Goal: Information Seeking & Learning: Learn about a topic

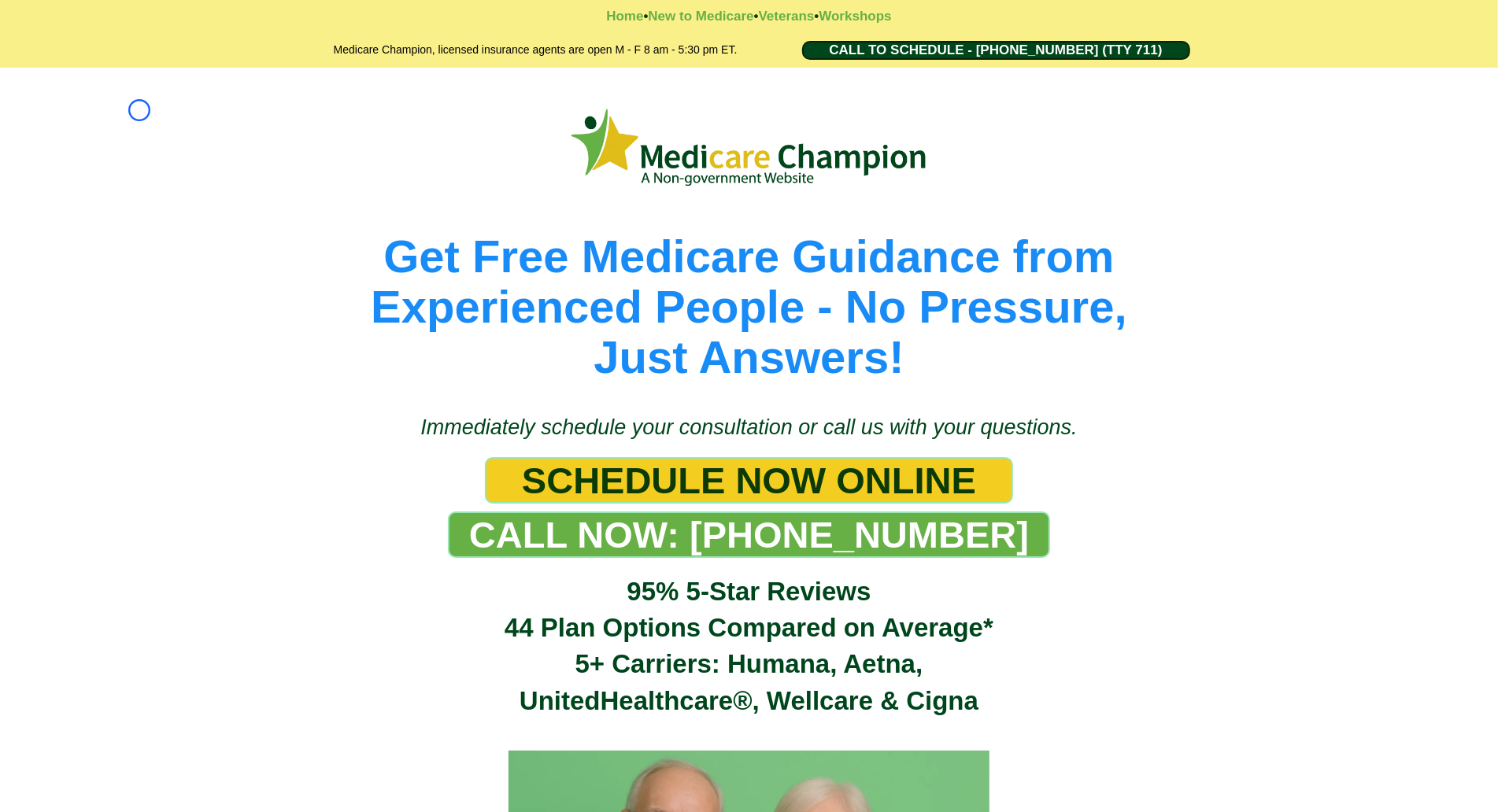
click at [139, 111] on div "Get Free Medicare Guidance from Experienced People - No Pressure, Just Answers!" at bounding box center [749, 232] width 1498 height 331
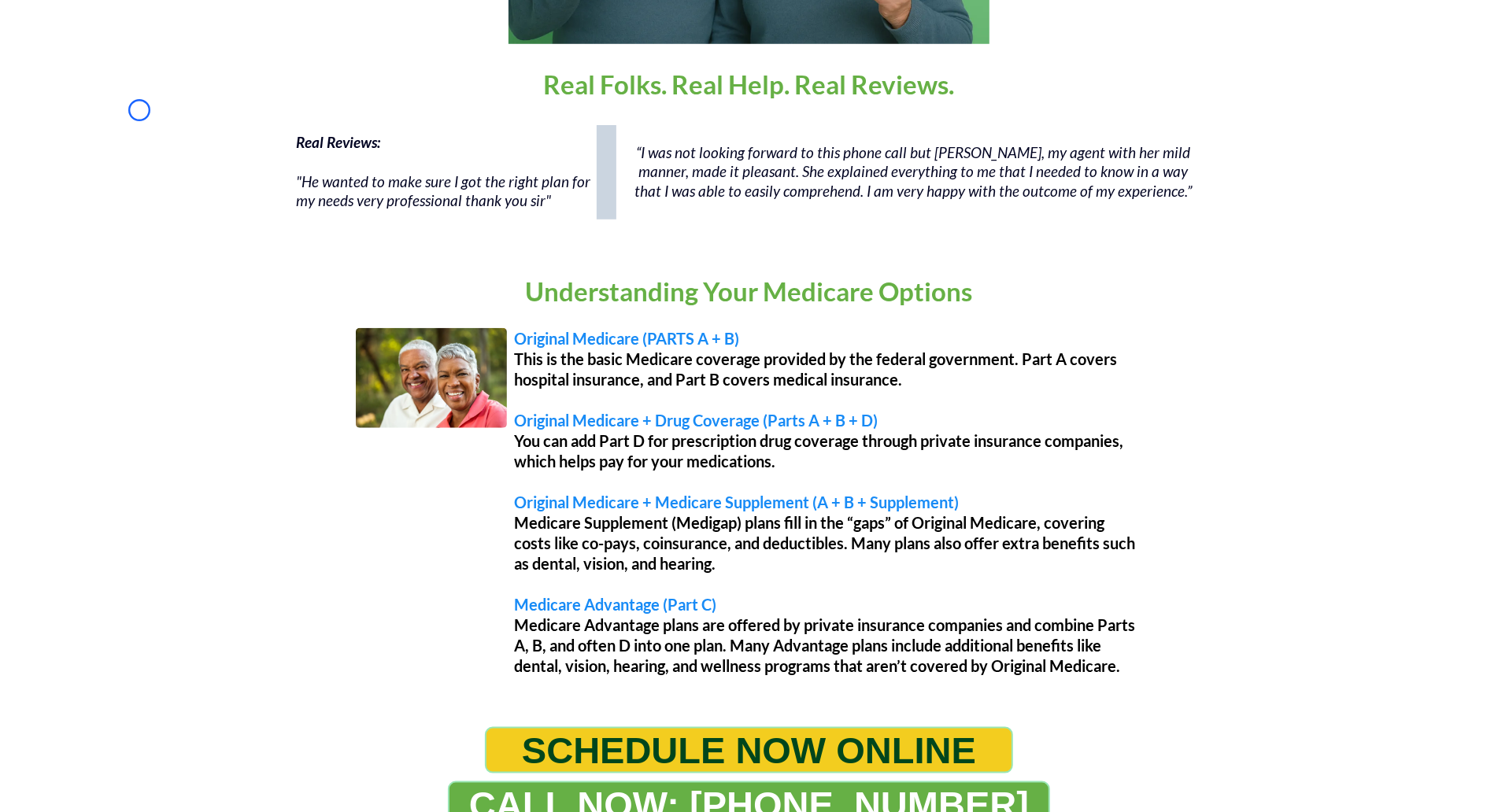
scroll to position [1162, 0]
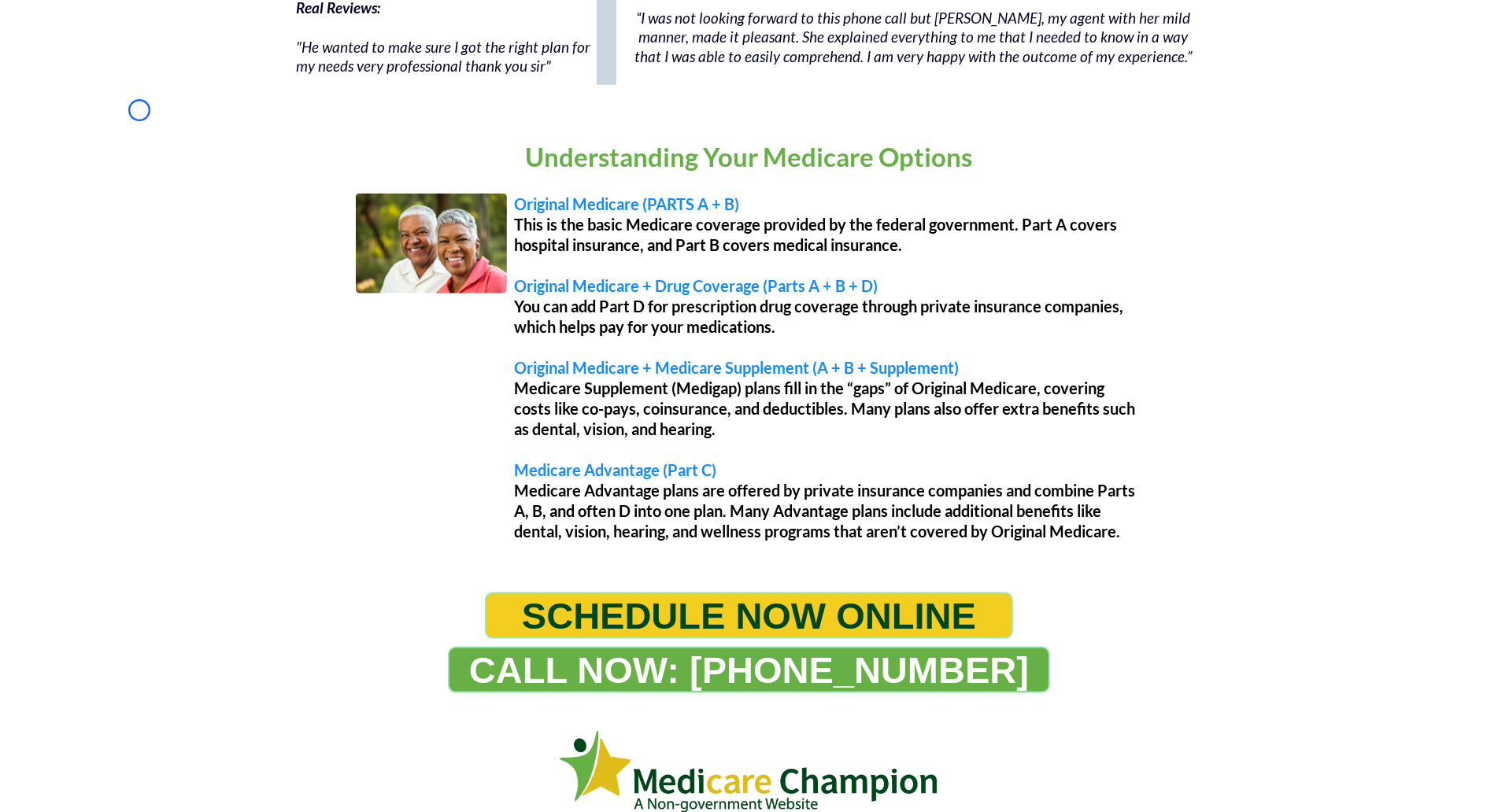
click at [102, 150] on div "Understanding Your Medicare Options Original Medicare (PARTS A + B) This is the…" at bounding box center [749, 343] width 1498 height 468
click at [118, 89] on div "Real Reviews: "He wanted to make sure I got the right plan for my needs very pr…" at bounding box center [749, 46] width 1498 height 126
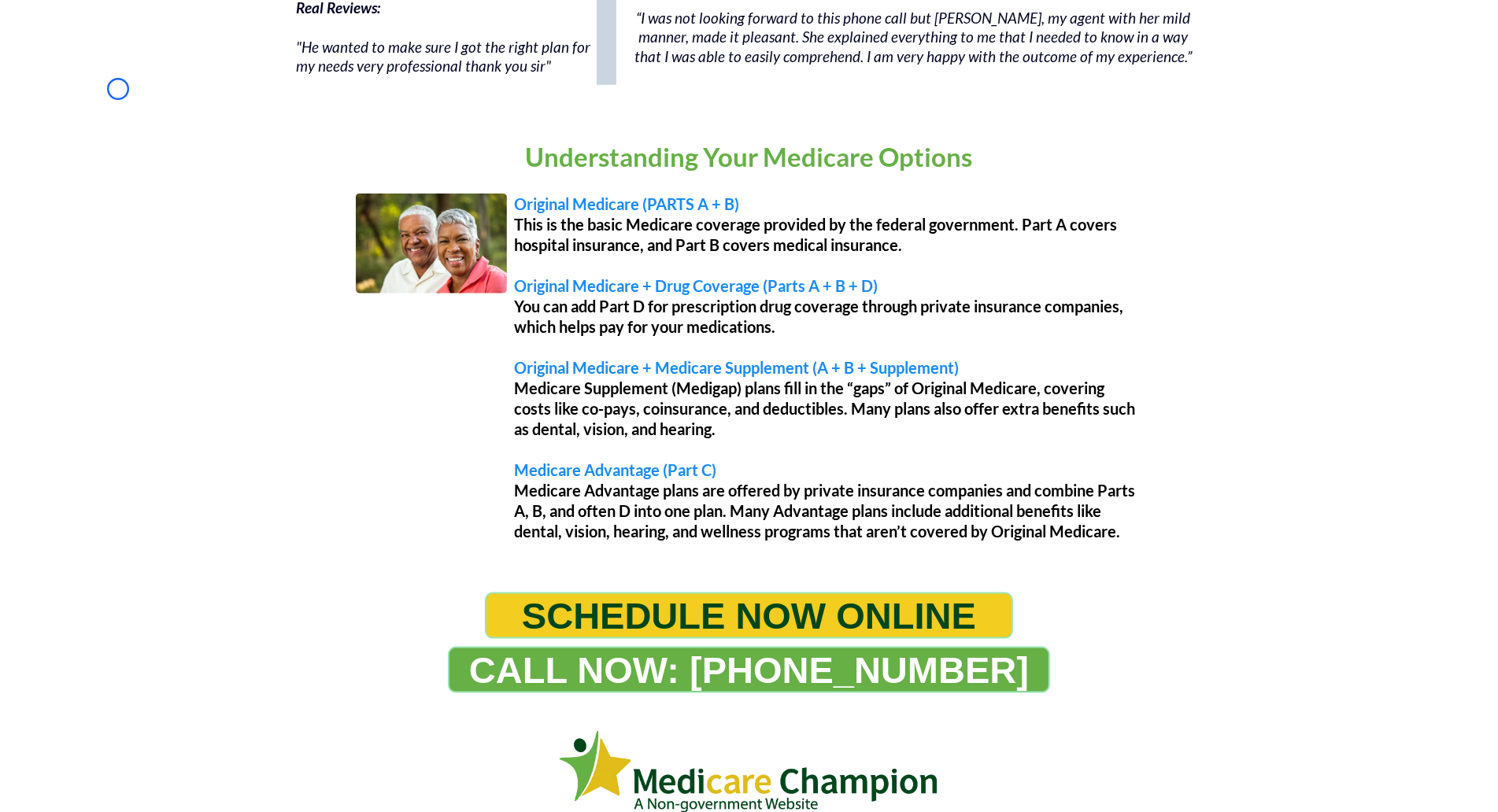
scroll to position [0, 0]
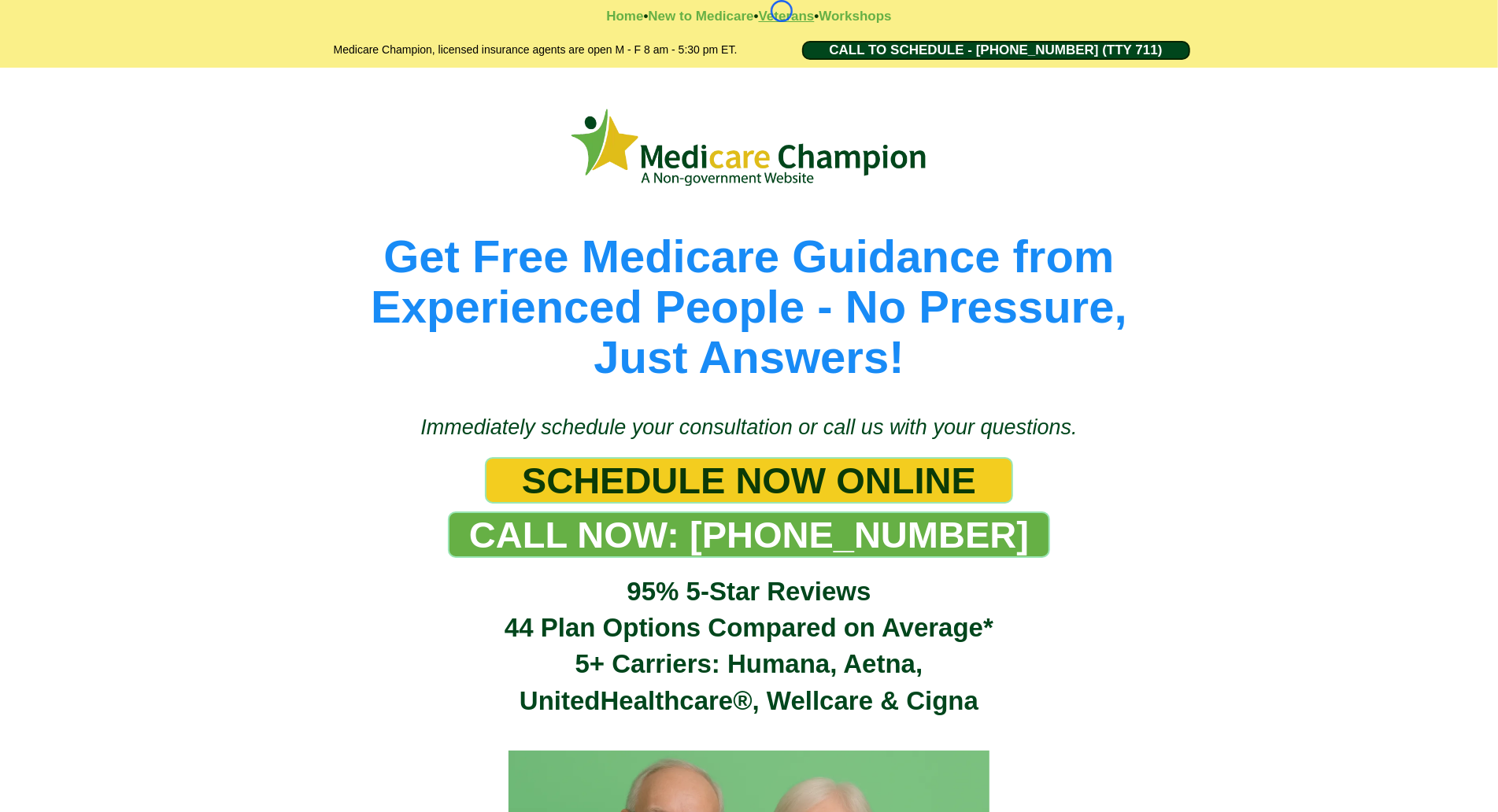
click at [782, 11] on strong "Veterans" at bounding box center [786, 16] width 56 height 15
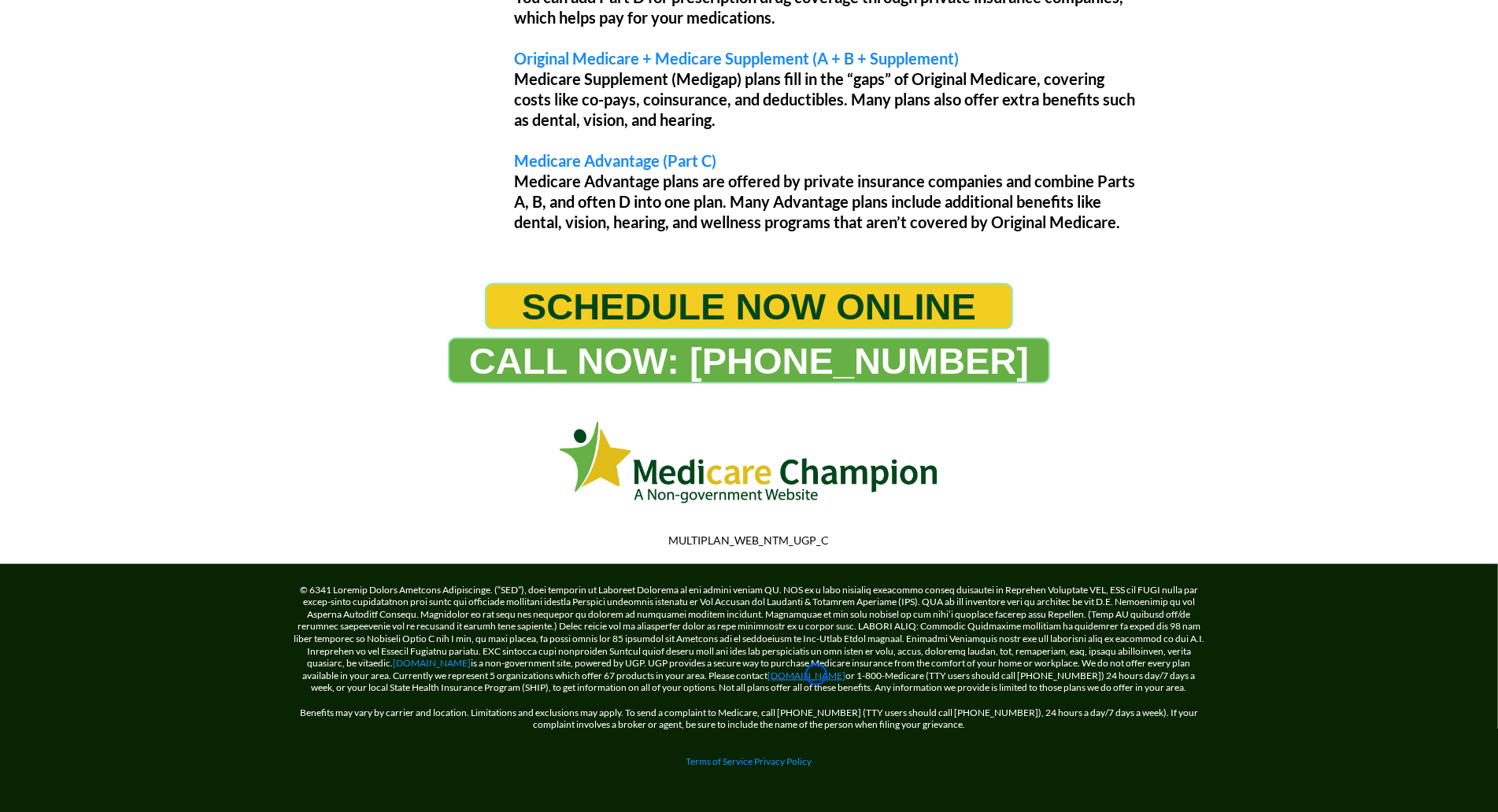
click at [816, 675] on link "[DOMAIN_NAME]" at bounding box center [808, 675] width 78 height 12
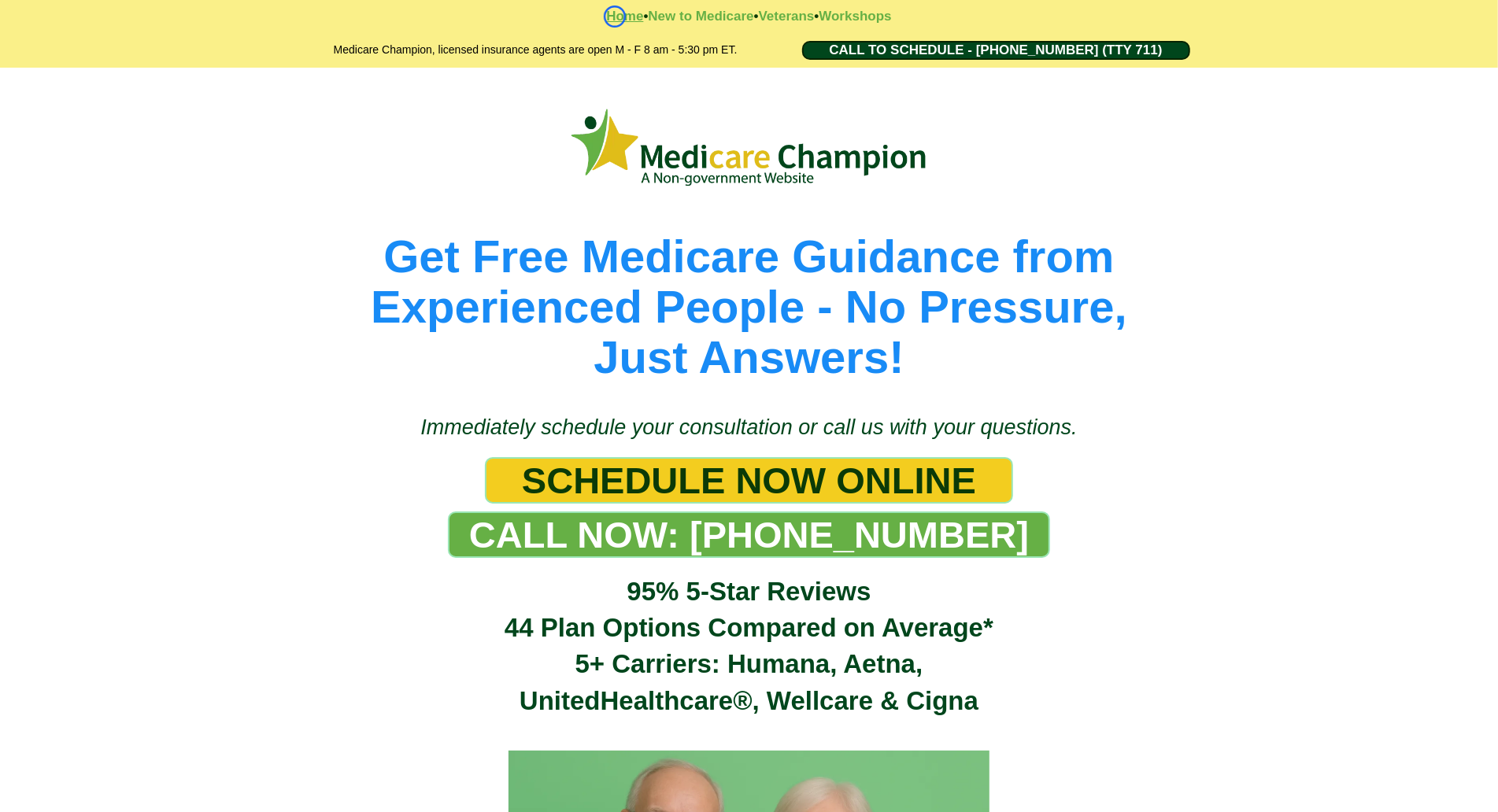
click at [615, 16] on strong "Home" at bounding box center [624, 16] width 37 height 15
click at [831, 17] on strong "Workshops" at bounding box center [855, 16] width 72 height 15
click at [621, 21] on strong "Home" at bounding box center [624, 16] width 37 height 15
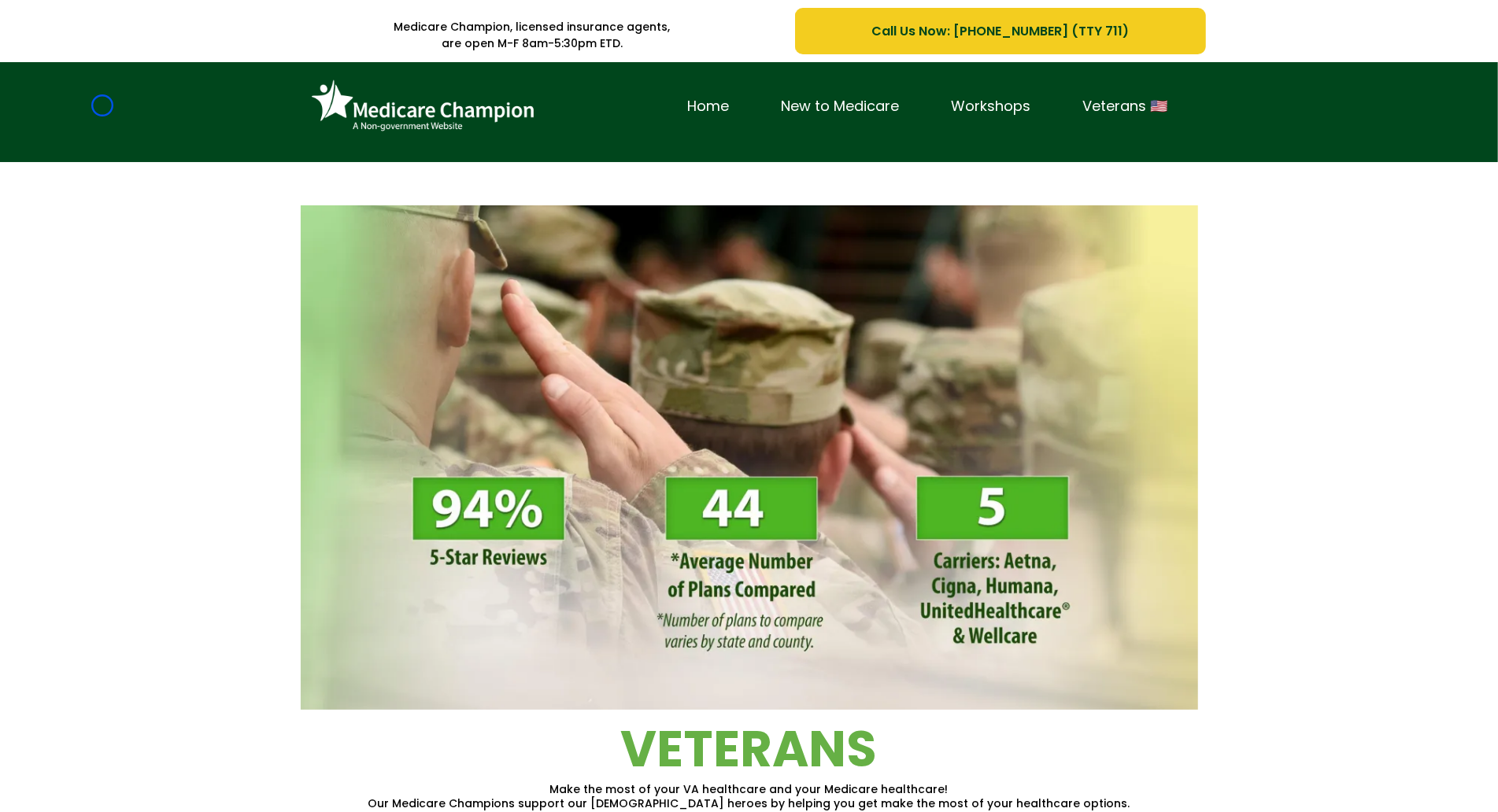
click at [102, 106] on div "Home New to Medicare Workshops Veterans 🇺🇸" at bounding box center [749, 111] width 1498 height 100
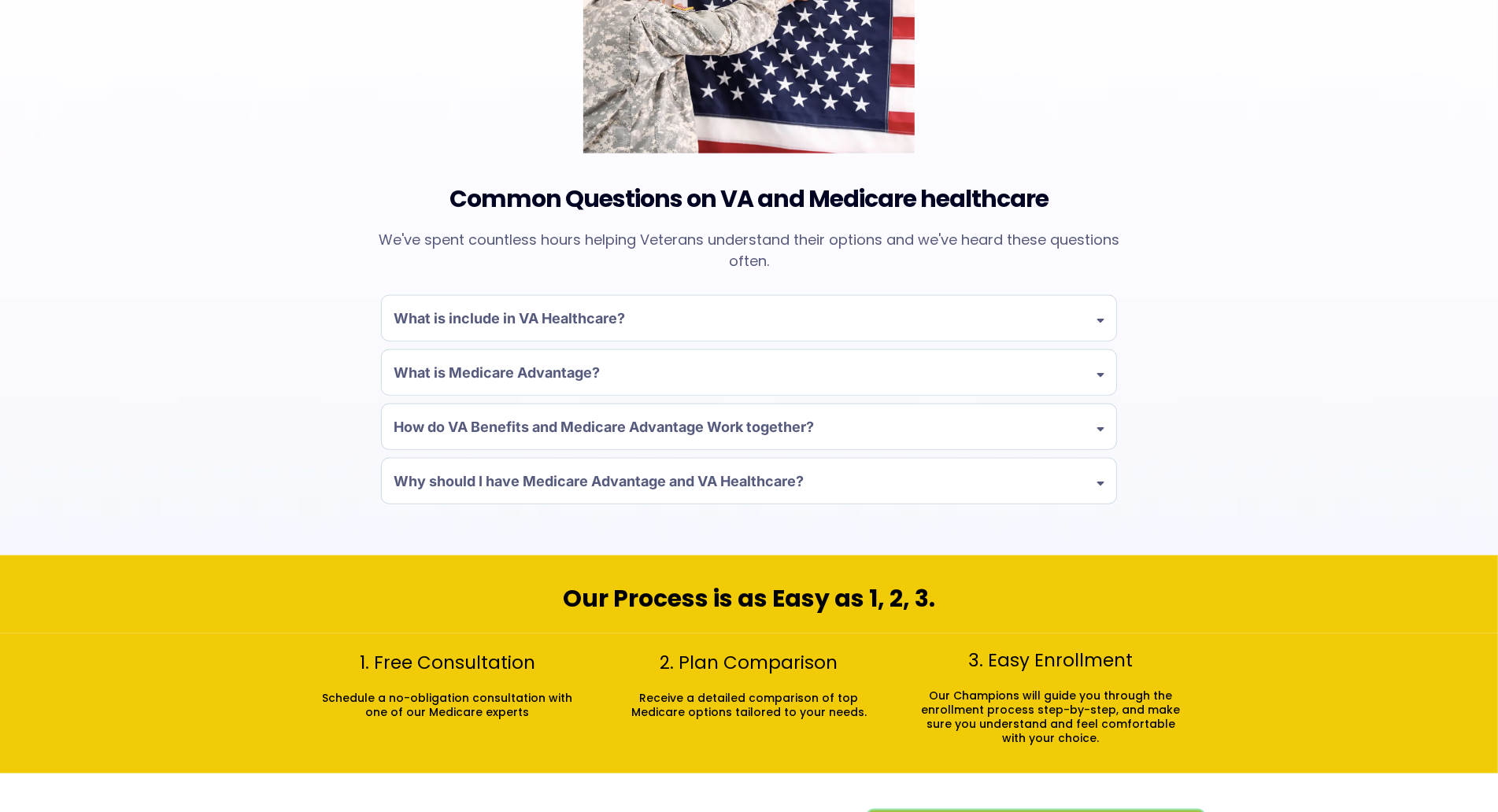
scroll to position [1352, 0]
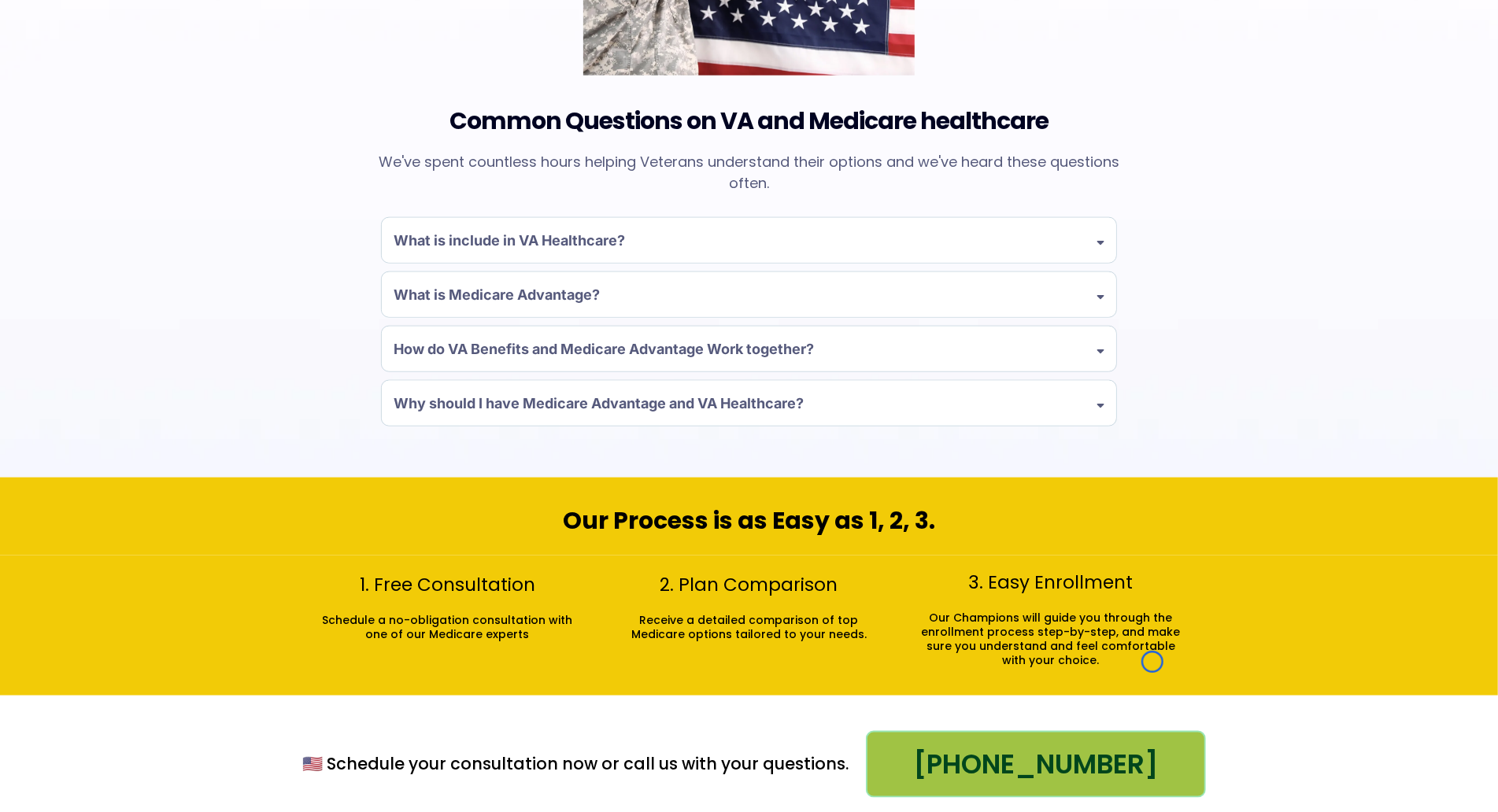
click at [102, 106] on div "Common Questions on VA and Medicare healthcare We've spent countless hours help…" at bounding box center [749, 142] width 1498 height 671
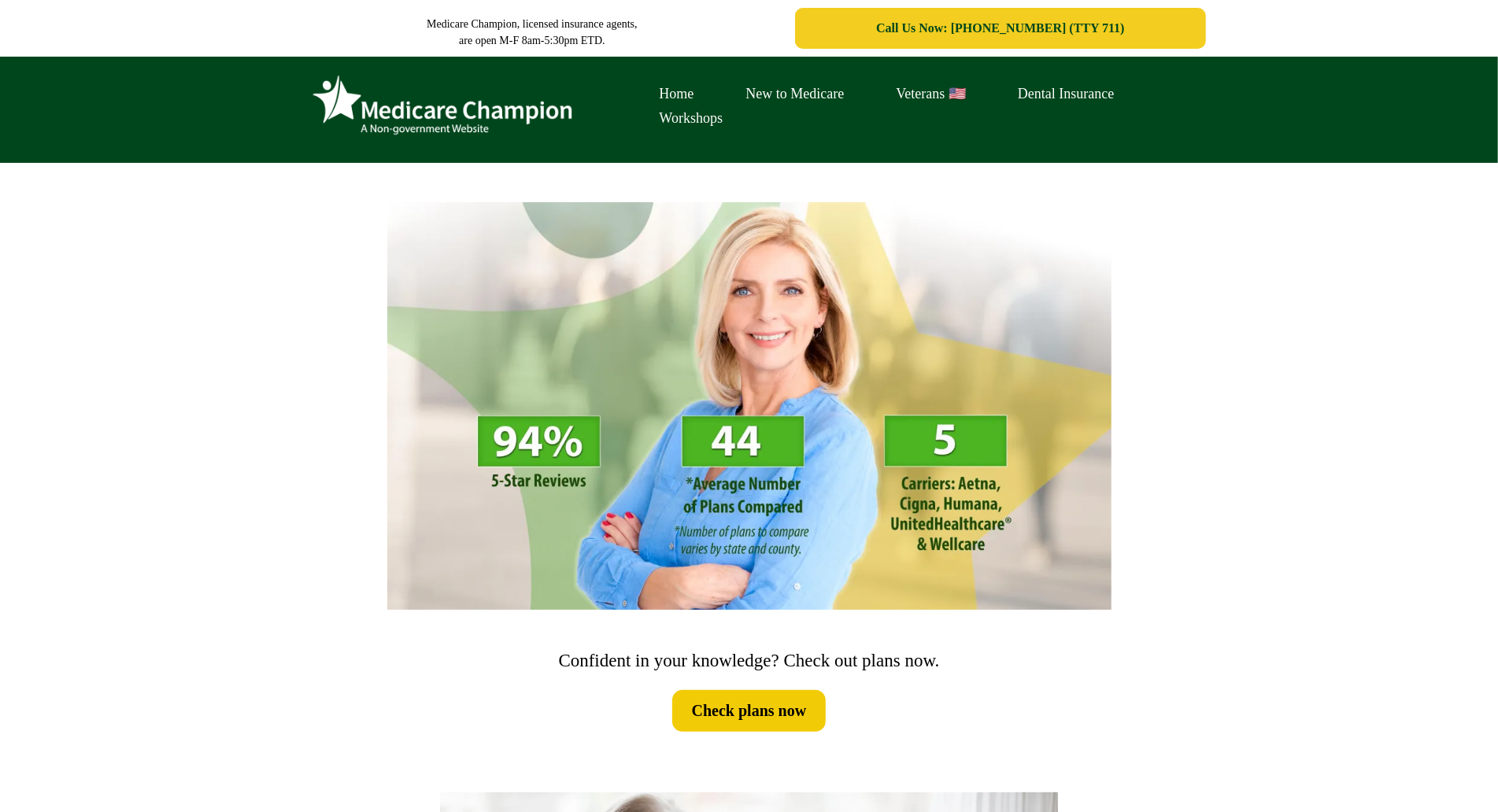
click at [98, 155] on div "Home New to Medicare Veterans 🇺🇸 Dental Insurance Workshops" at bounding box center [749, 110] width 1498 height 106
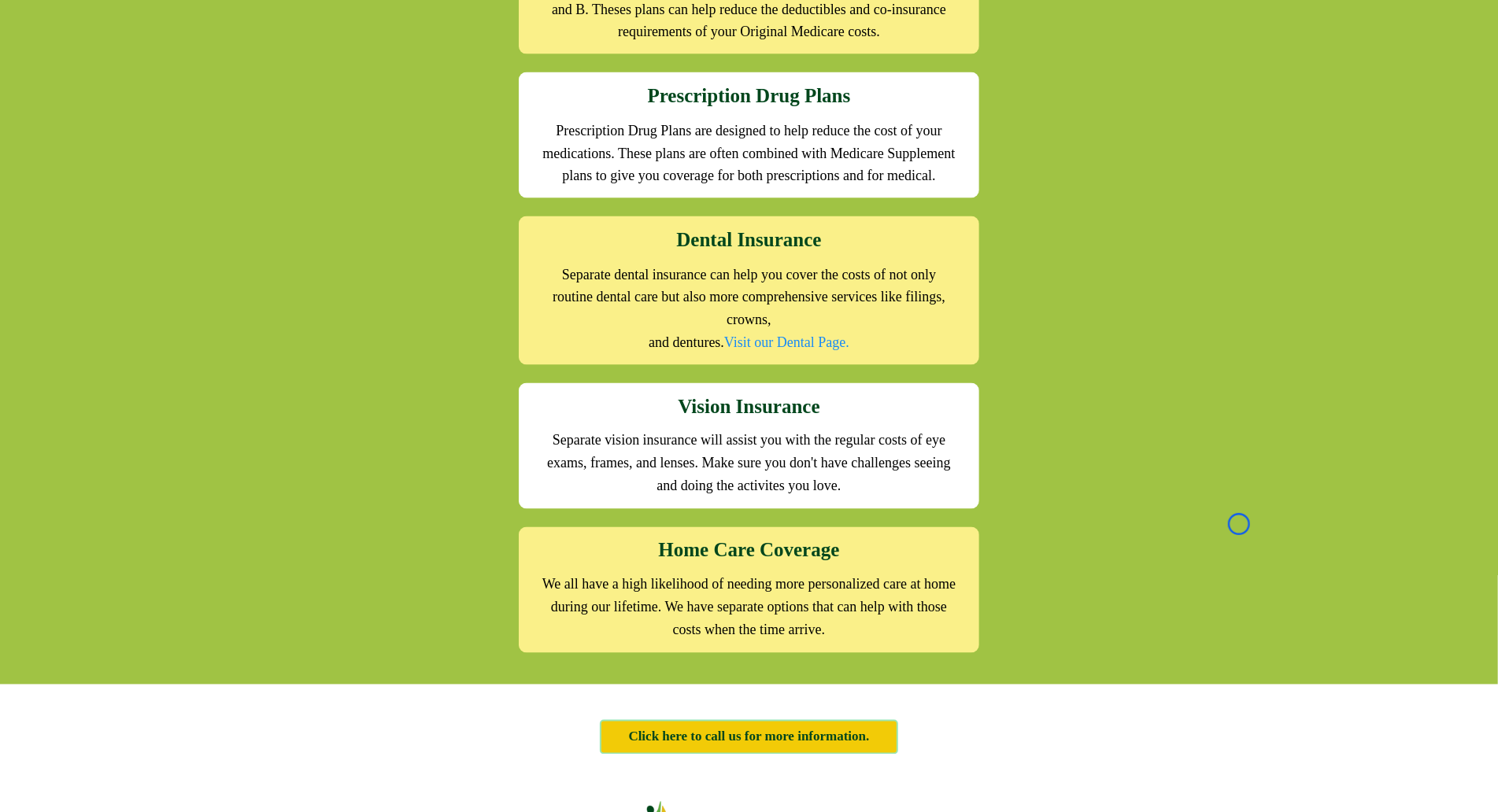
scroll to position [1909, 0]
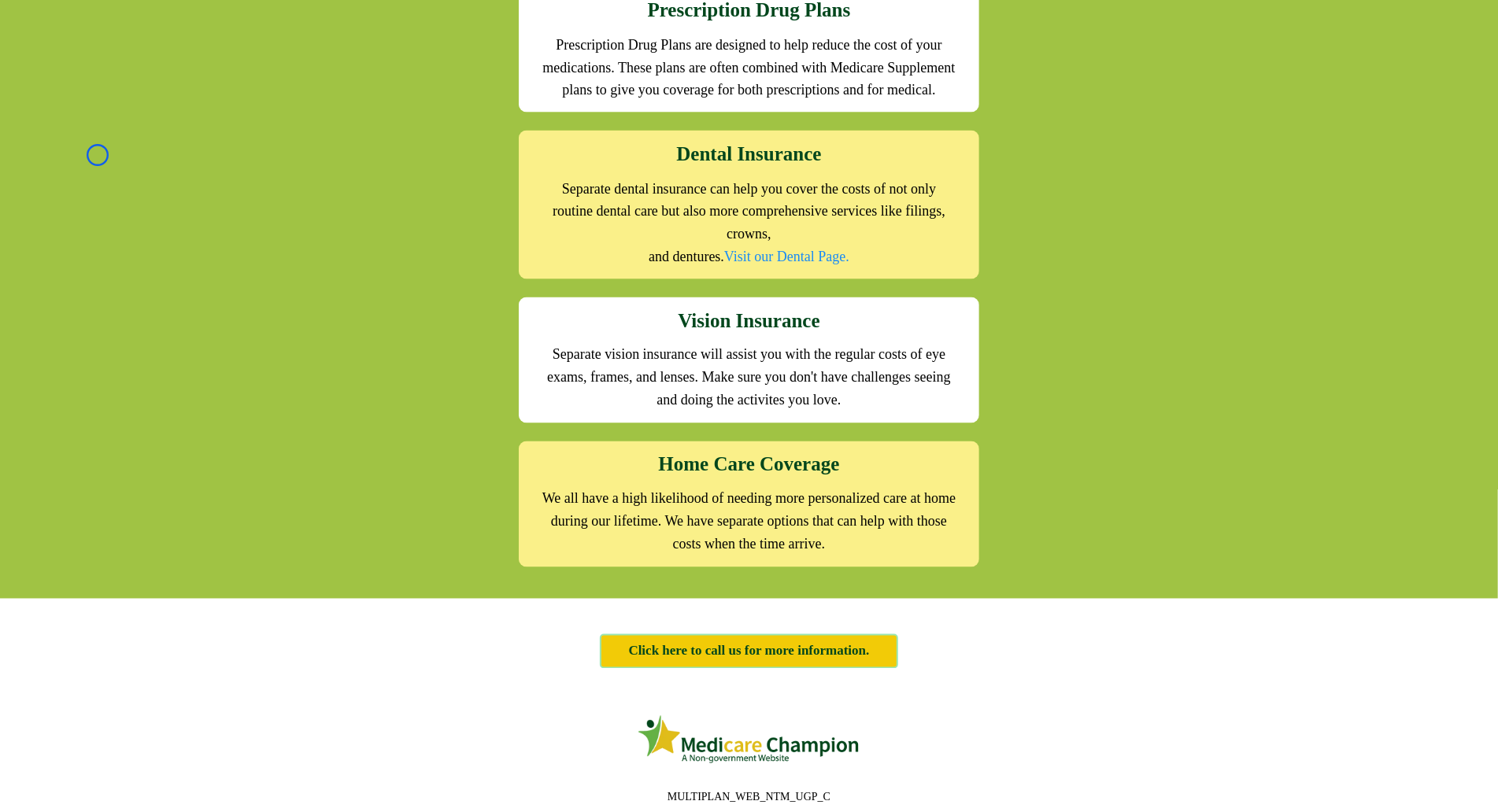
click at [98, 155] on div "We offer the full suite of options for Medicare recipients Every person has a u…" at bounding box center [749, 47] width 1498 height 1102
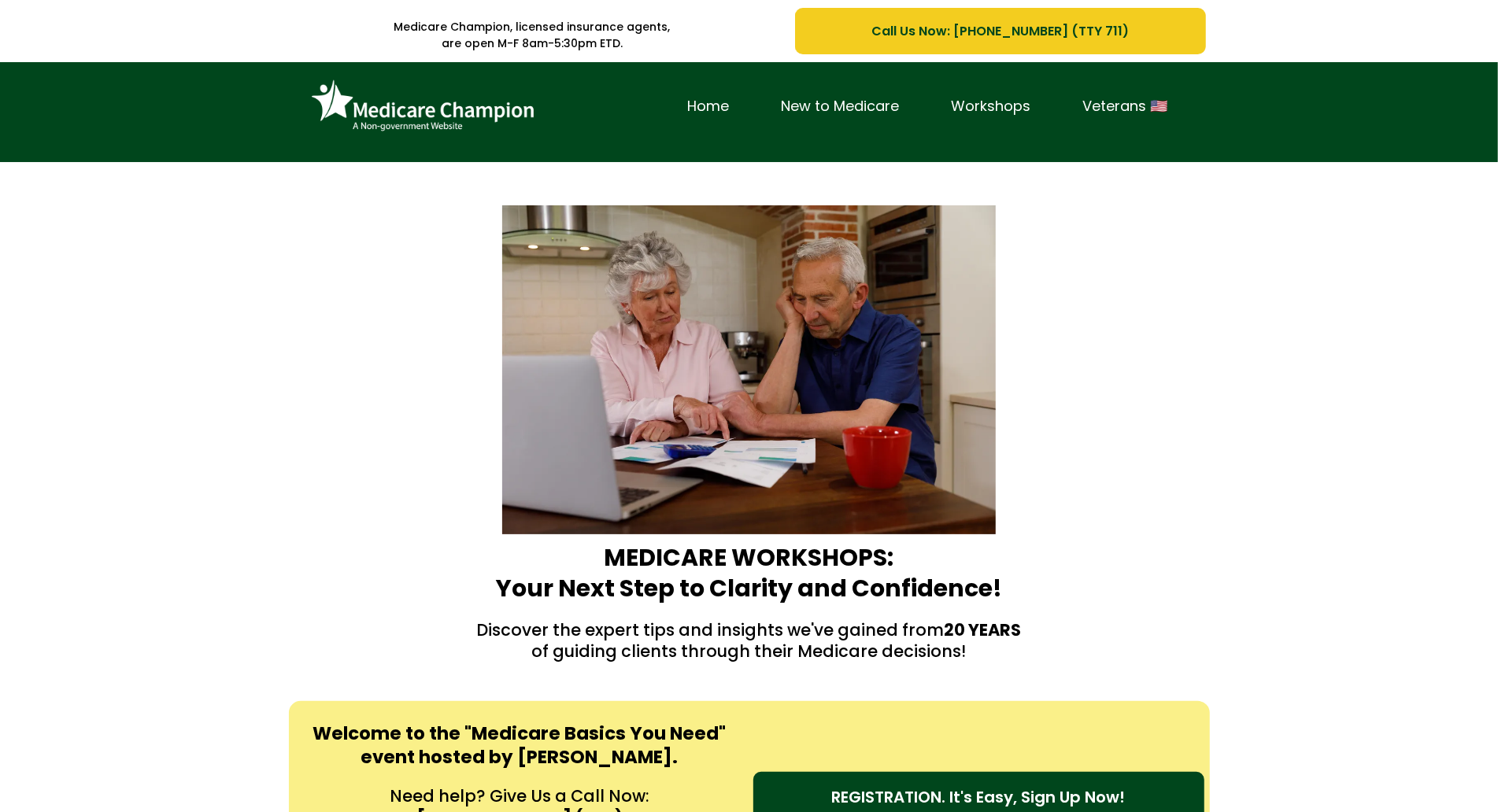
click at [137, 114] on div "Home New to Medicare Workshops Veterans 🇺🇸" at bounding box center [749, 111] width 1498 height 100
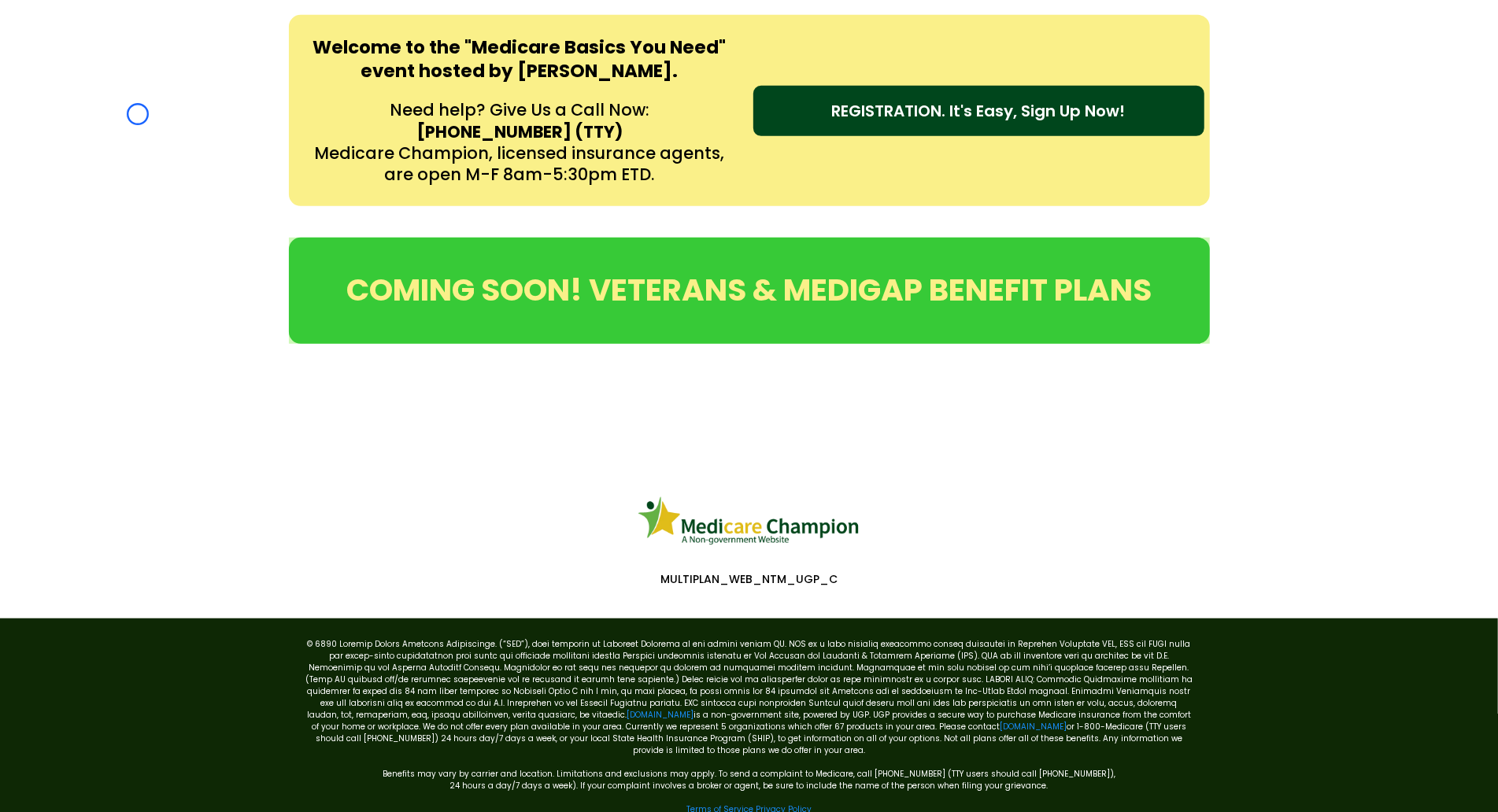
scroll to position [710, 0]
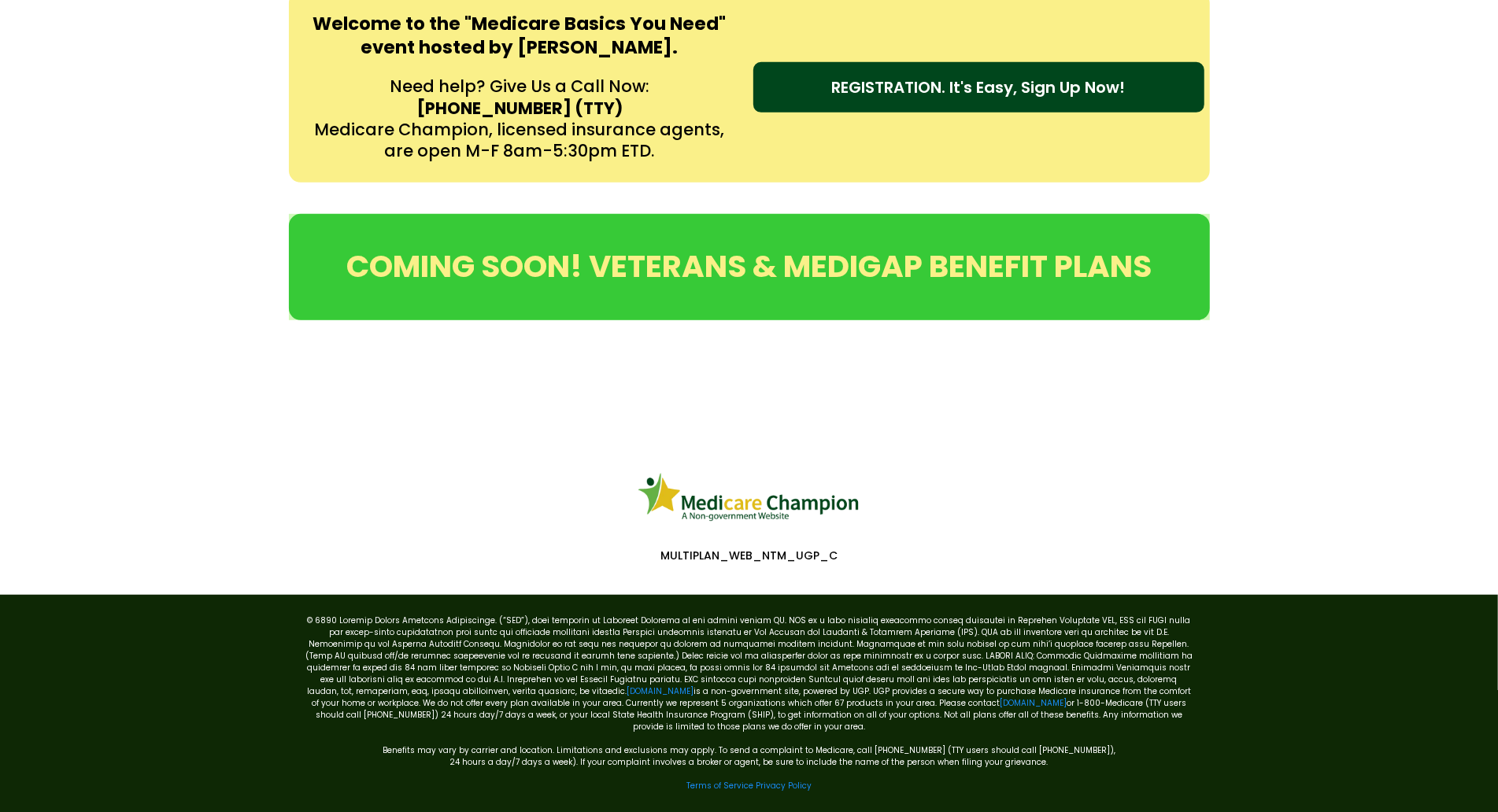
click at [137, 114] on div "Welcome to the "Medicare Basics You Need" event hosted by Amy Rieg. Need help? …" at bounding box center [749, 87] width 1498 height 223
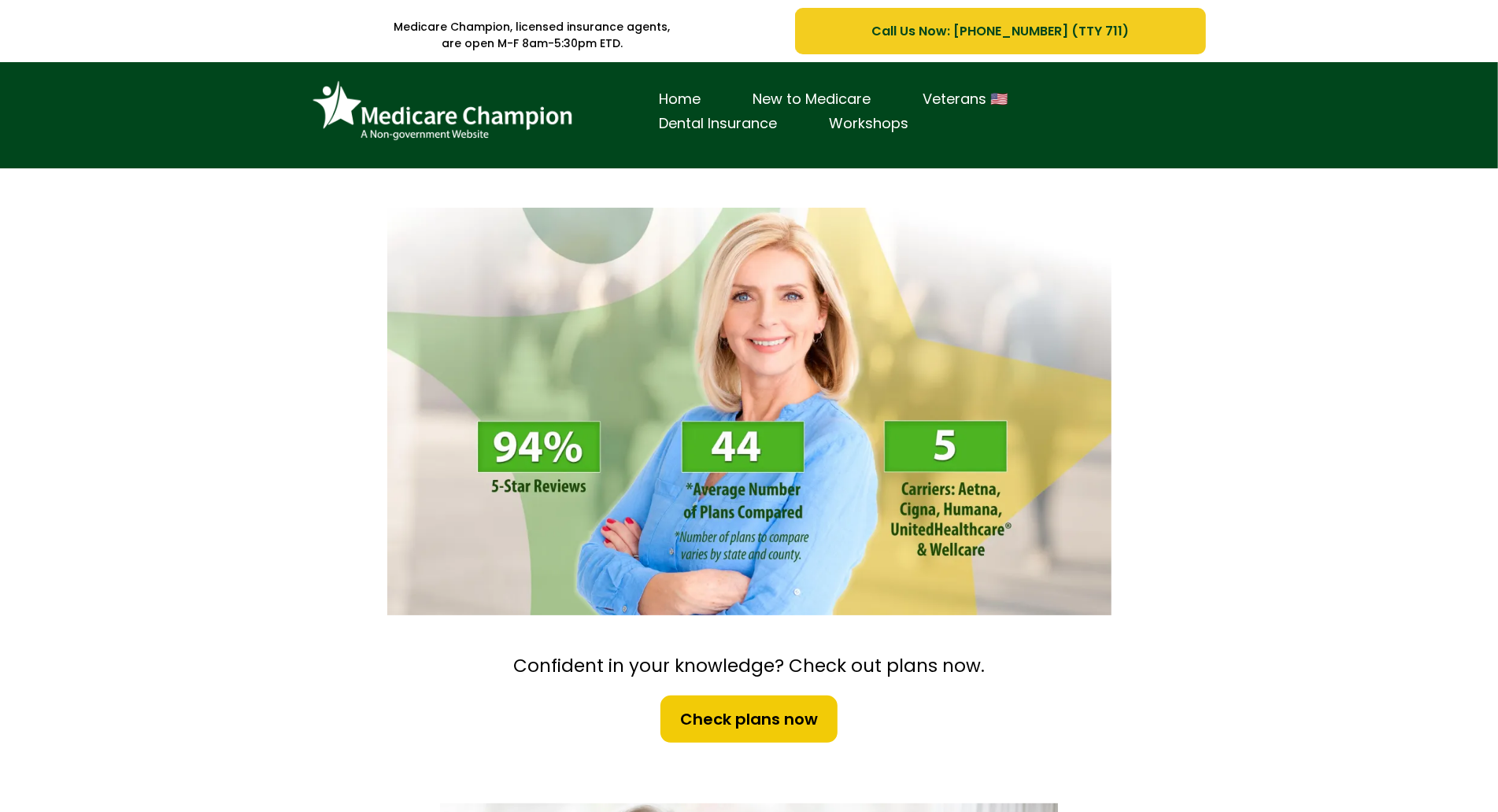
click at [111, 102] on div "Home New to Medicare Veterans 🇺🇸 Dental Insurance Workshops" at bounding box center [749, 115] width 1498 height 106
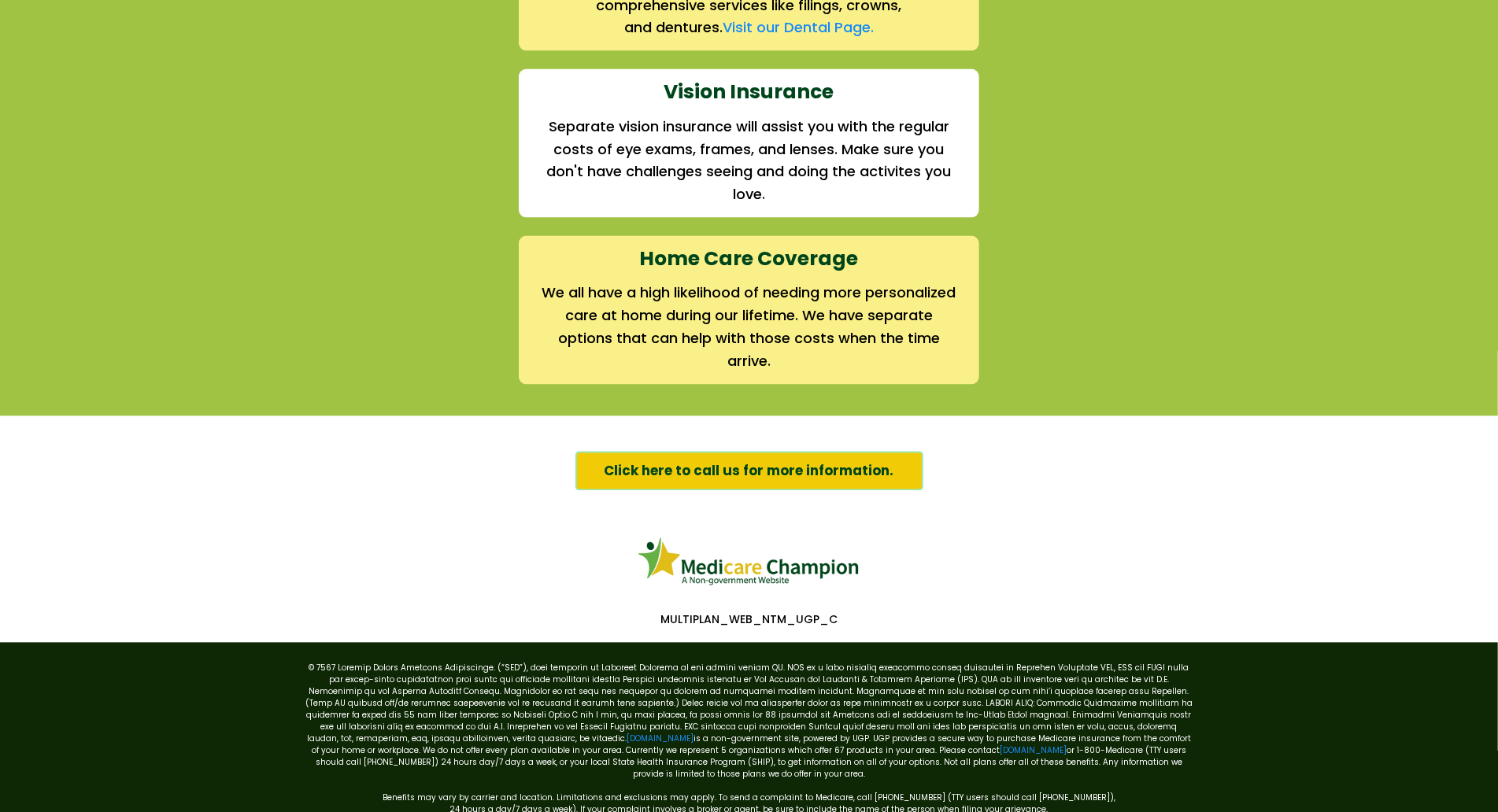
scroll to position [2278, 0]
